Goal: Information Seeking & Learning: Learn about a topic

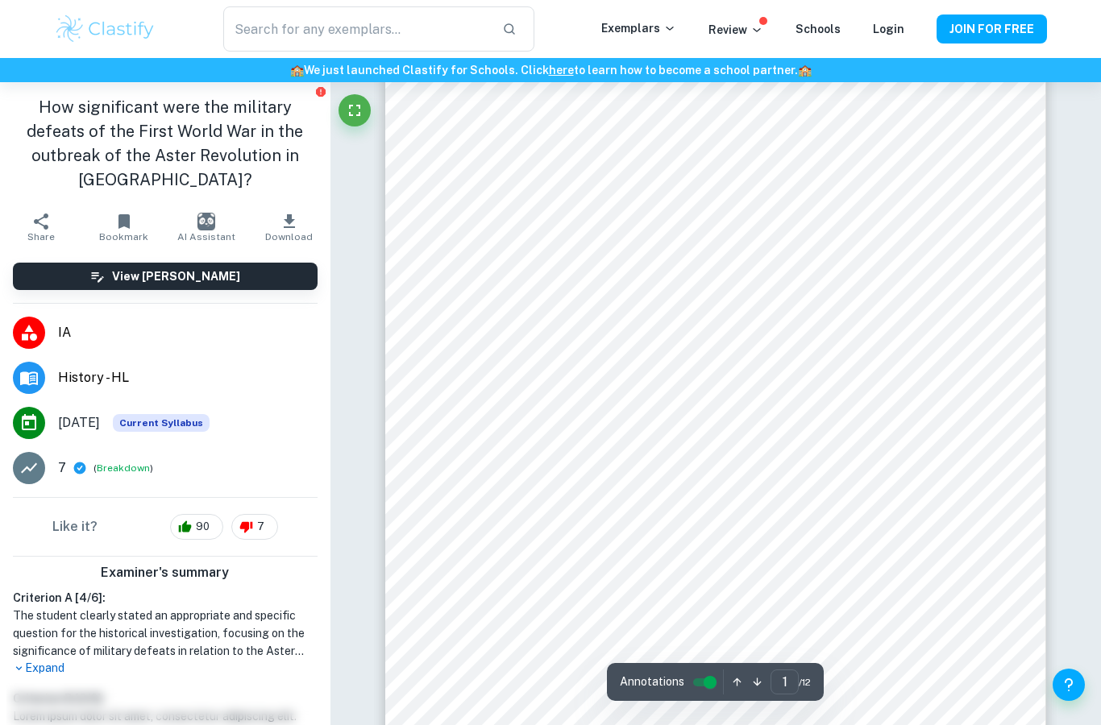
click at [757, 694] on button "button" at bounding box center [757, 682] width 20 height 25
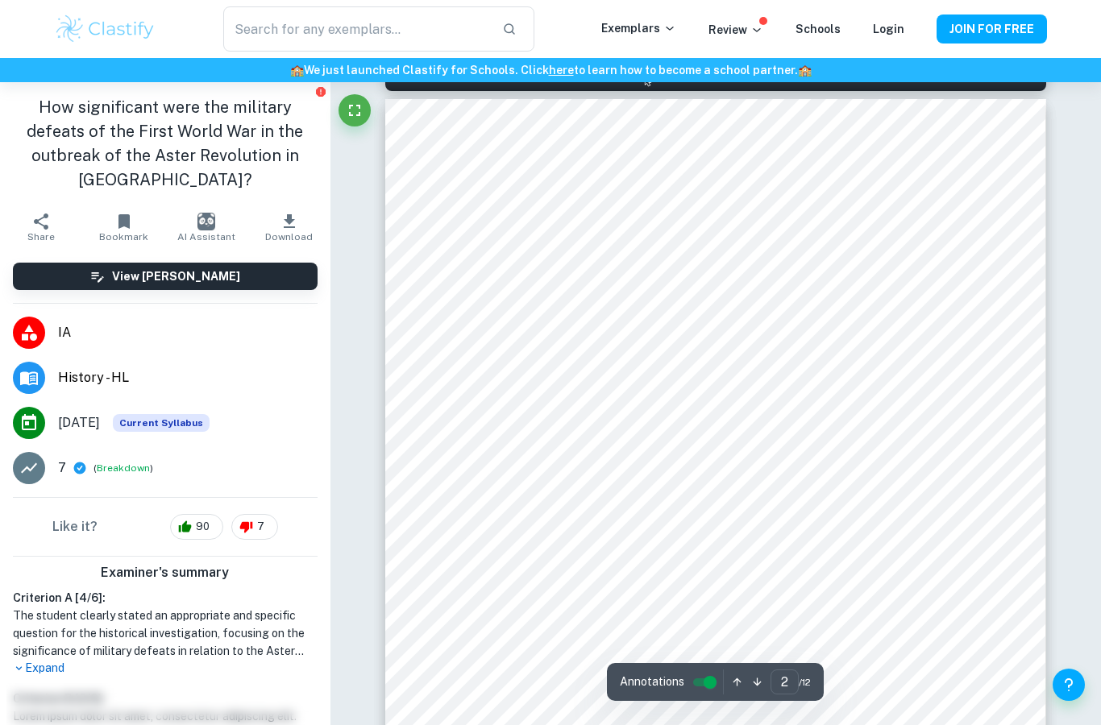
click at [757, 688] on icon "button" at bounding box center [757, 682] width 12 height 12
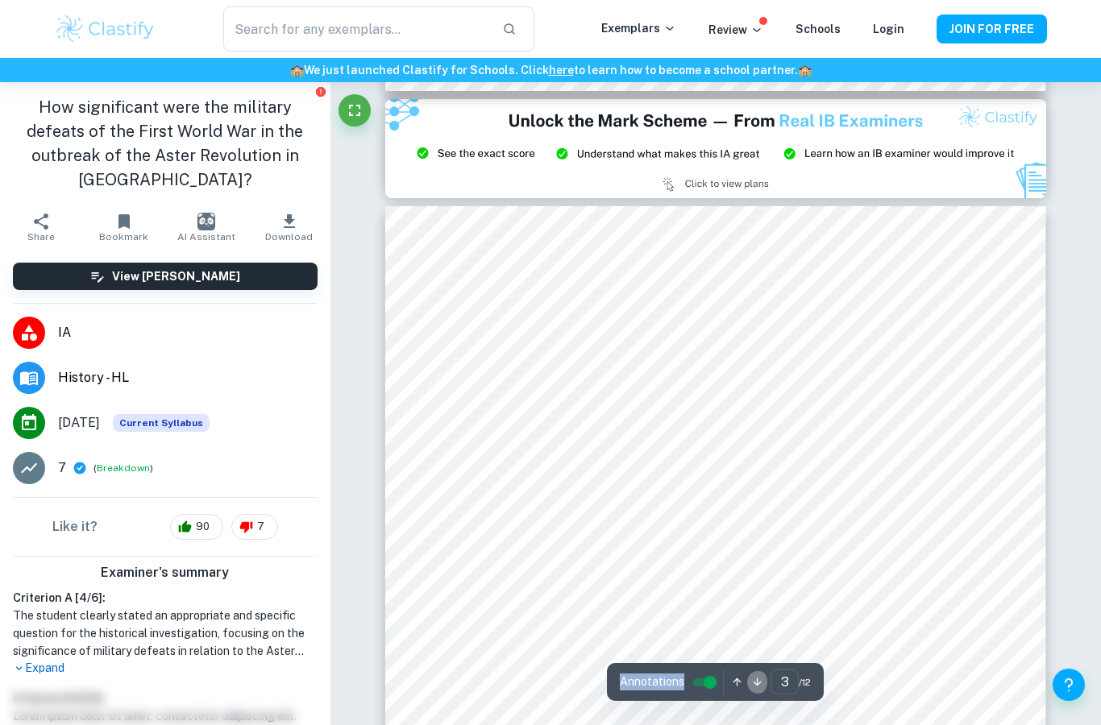
click at [757, 688] on icon "button" at bounding box center [757, 682] width 12 height 12
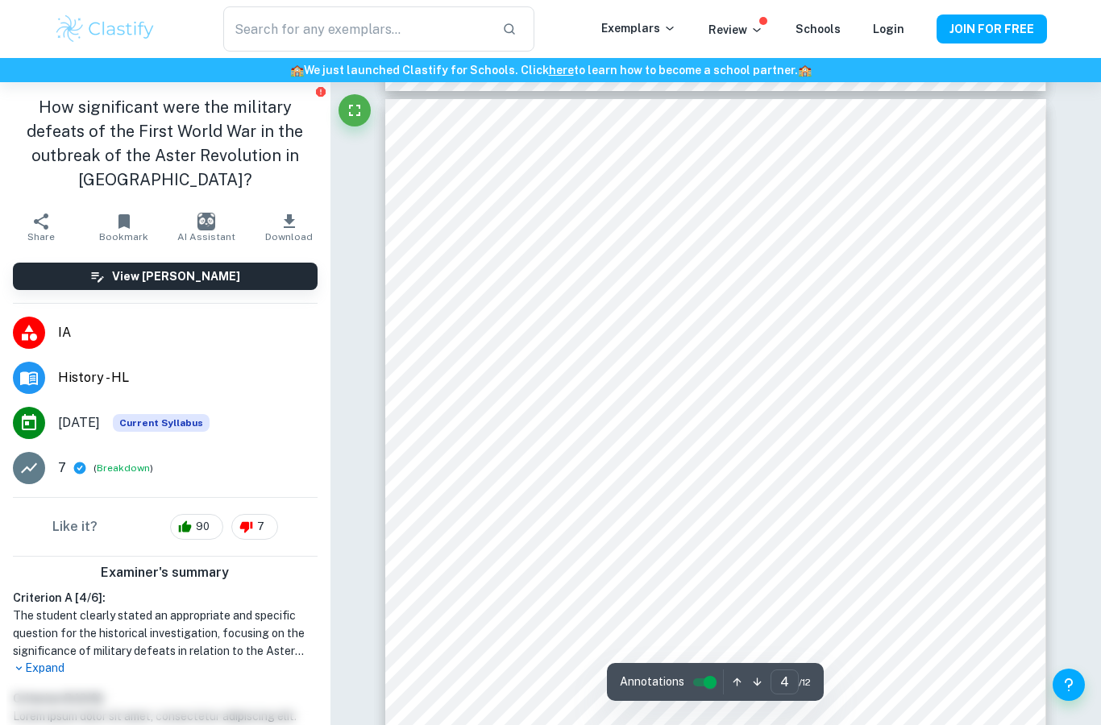
click at [757, 688] on icon "button" at bounding box center [757, 682] width 12 height 12
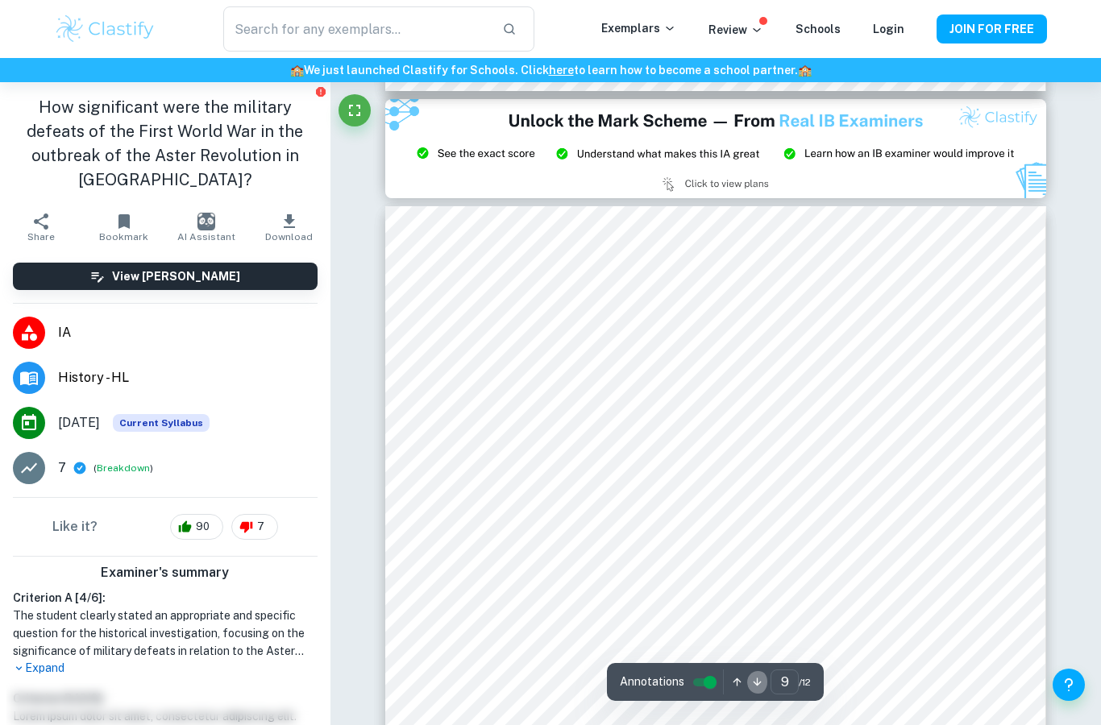
click at [757, 688] on icon "button" at bounding box center [757, 682] width 12 height 12
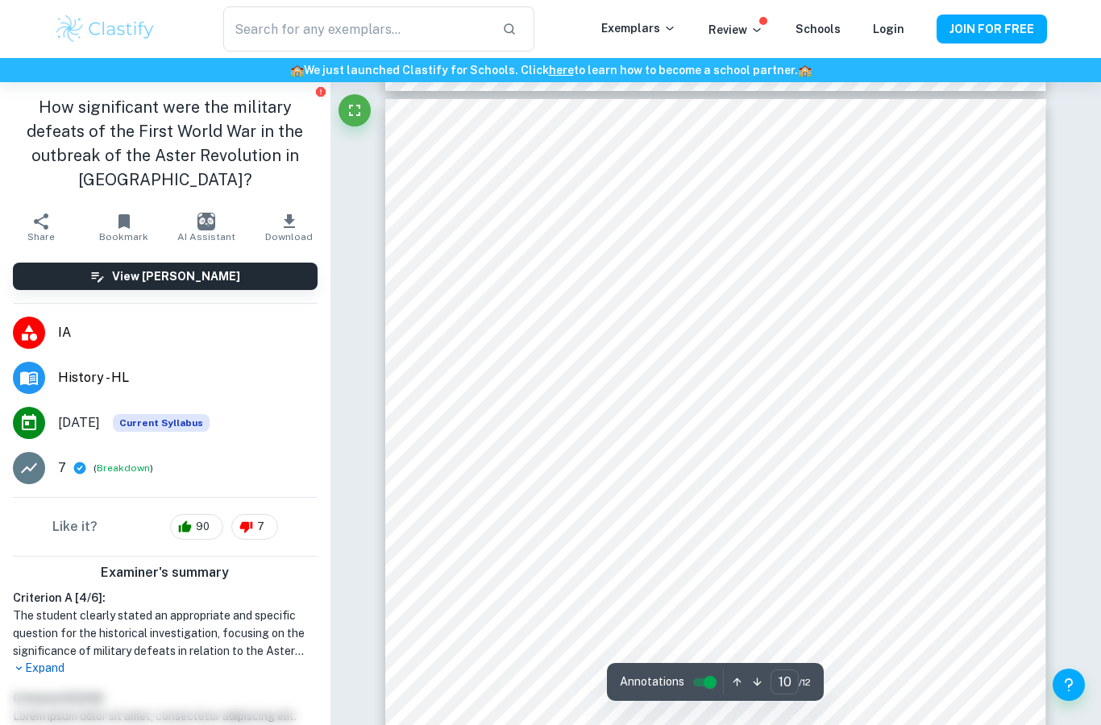
click at [757, 688] on icon "button" at bounding box center [757, 682] width 12 height 12
click at [727, 694] on button "button" at bounding box center [737, 682] width 20 height 25
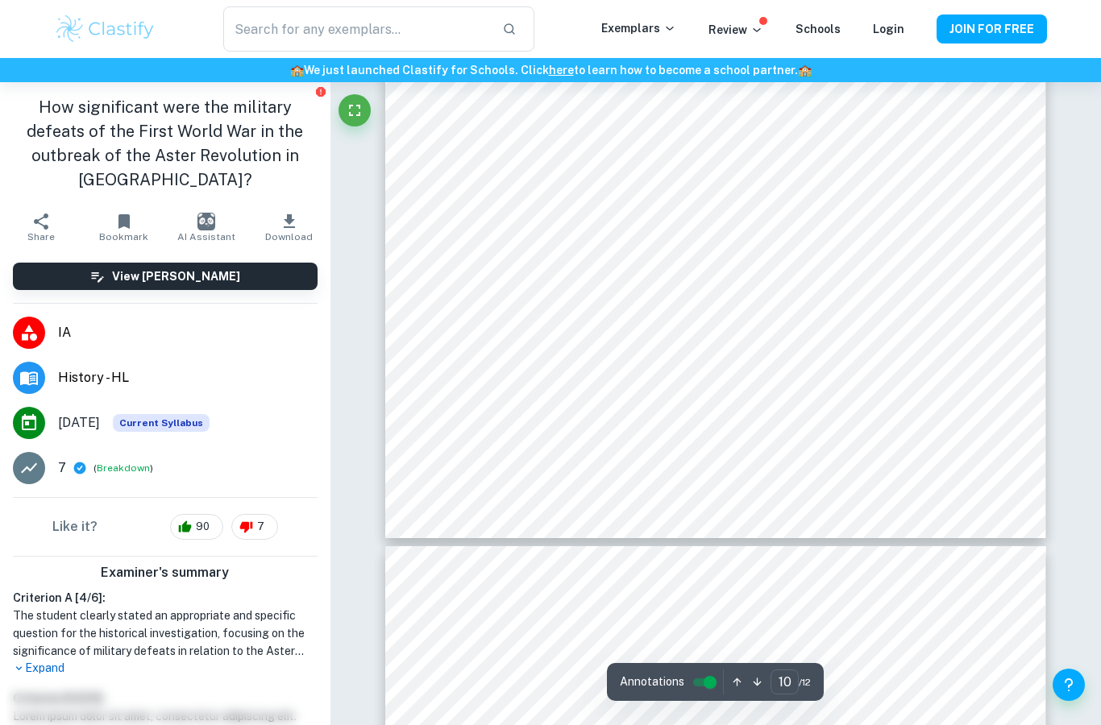
scroll to position [9426, 0]
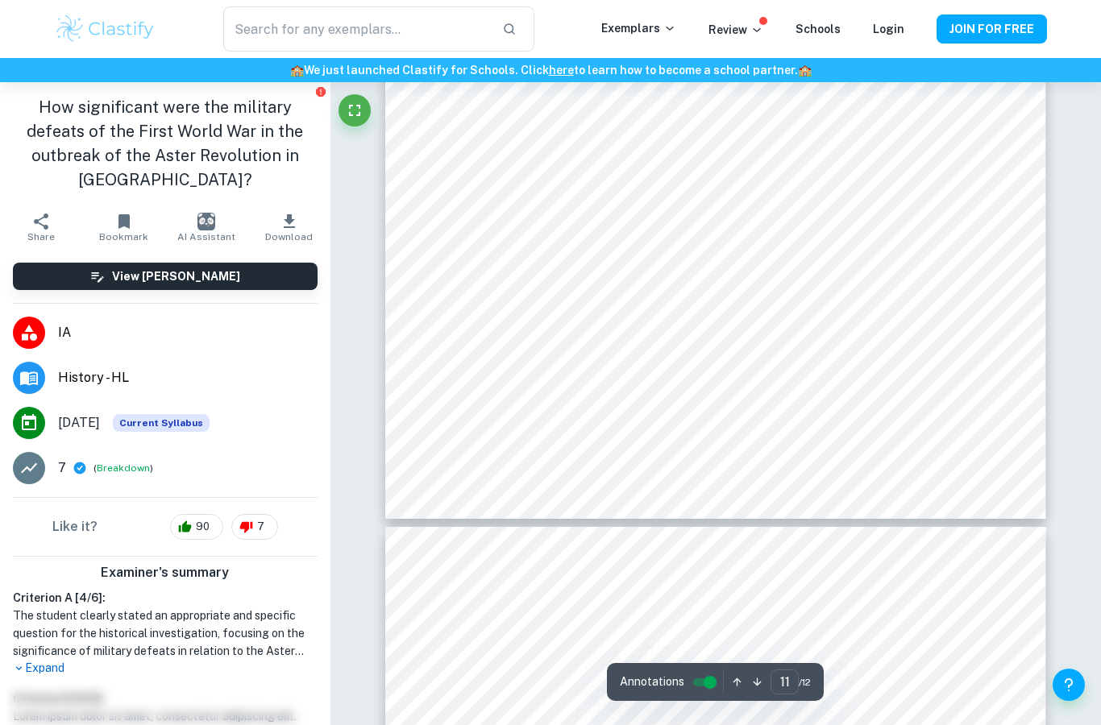
type input "10"
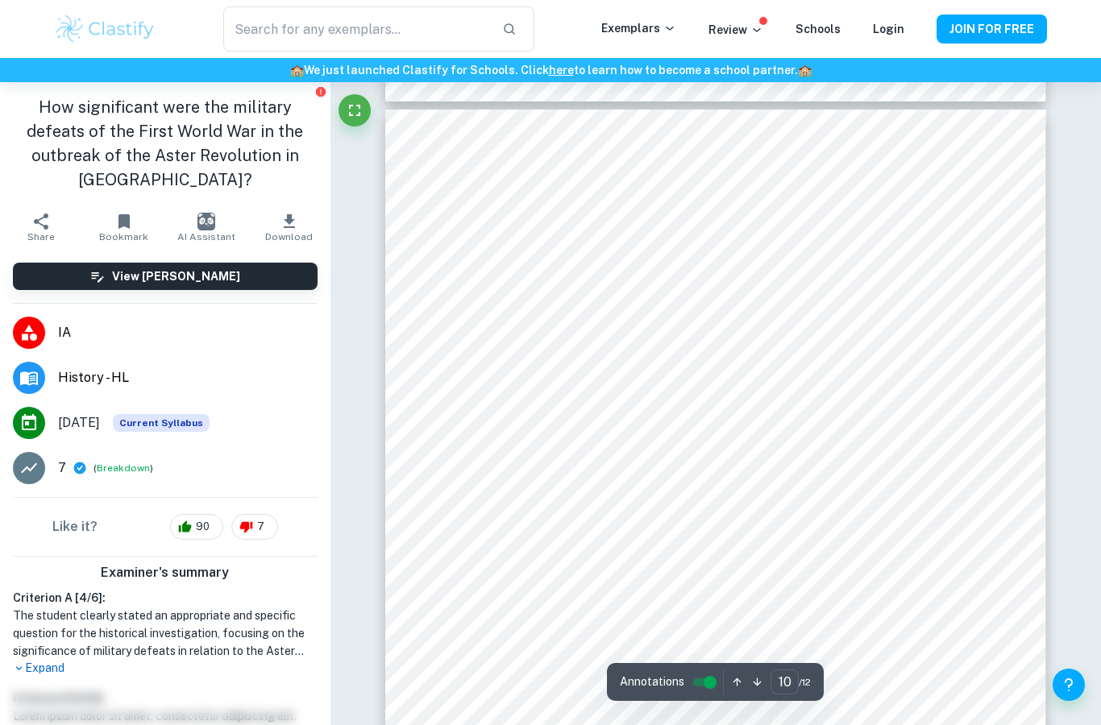
scroll to position [8675, 0]
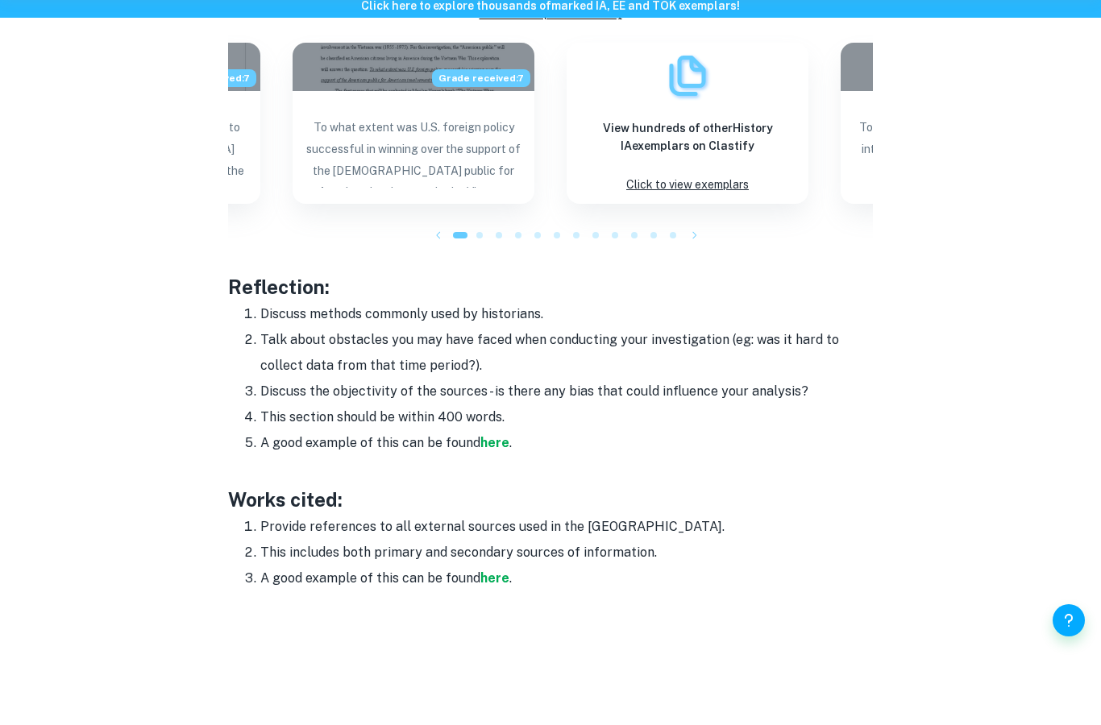
scroll to position [2061, 0]
